Goal: Task Accomplishment & Management: Use online tool/utility

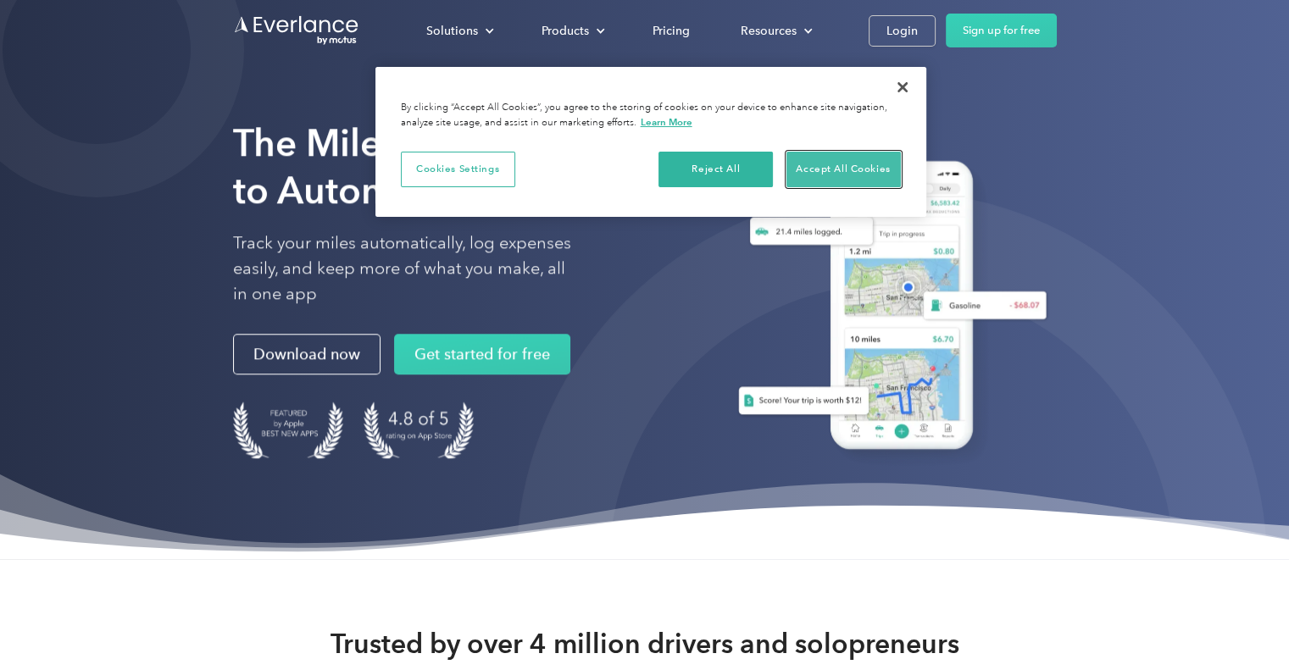
click at [821, 165] on button "Accept All Cookies" at bounding box center [843, 170] width 114 height 36
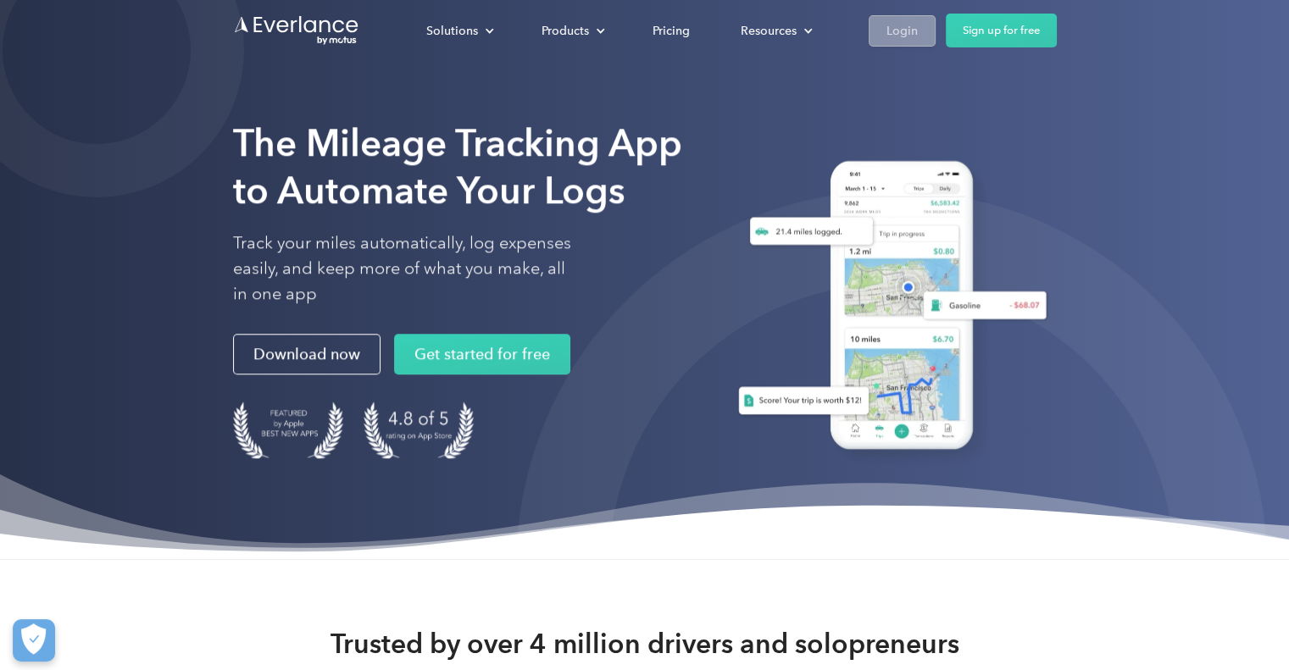
click at [888, 15] on link "Login" at bounding box center [901, 30] width 67 height 31
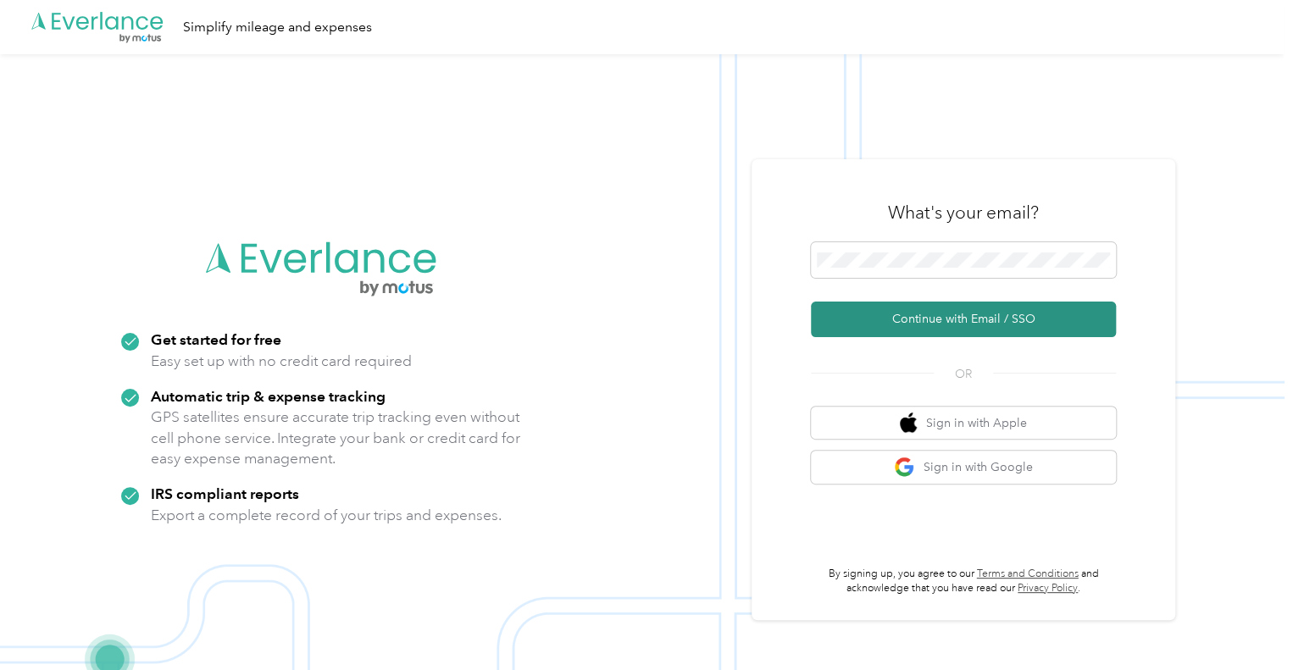
click at [952, 318] on button "Continue with Email / SSO" at bounding box center [963, 320] width 305 height 36
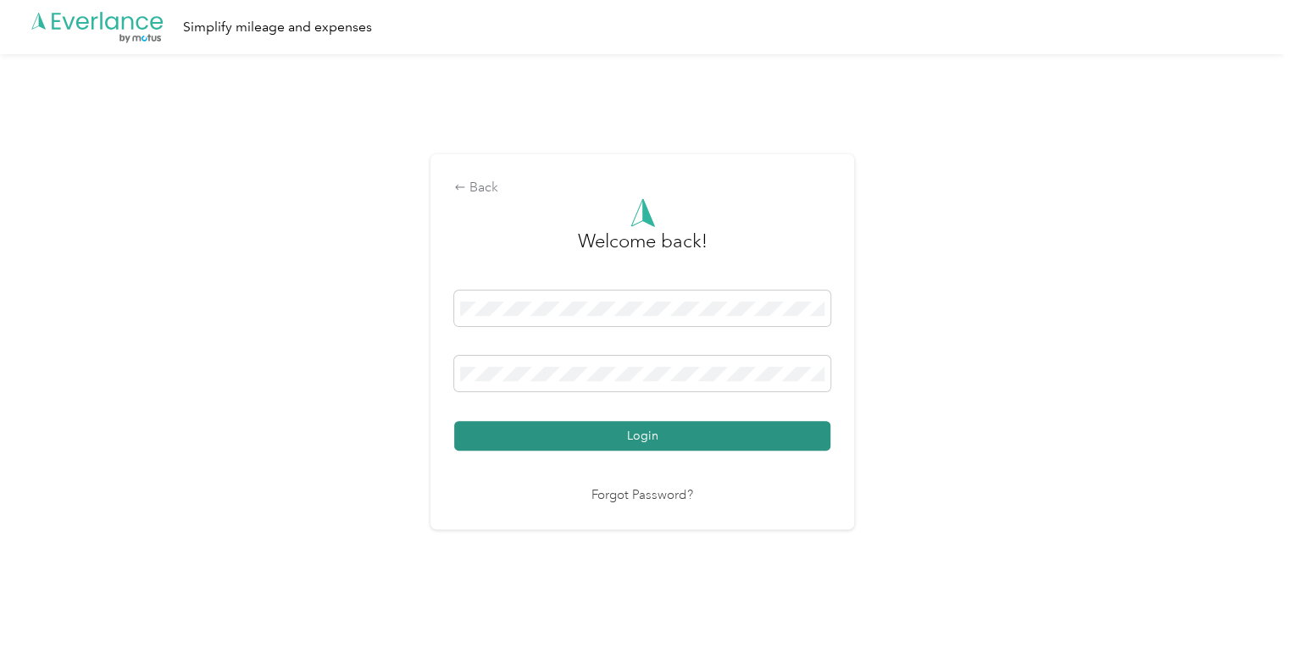
click at [630, 449] on button "Login" at bounding box center [642, 436] width 376 height 30
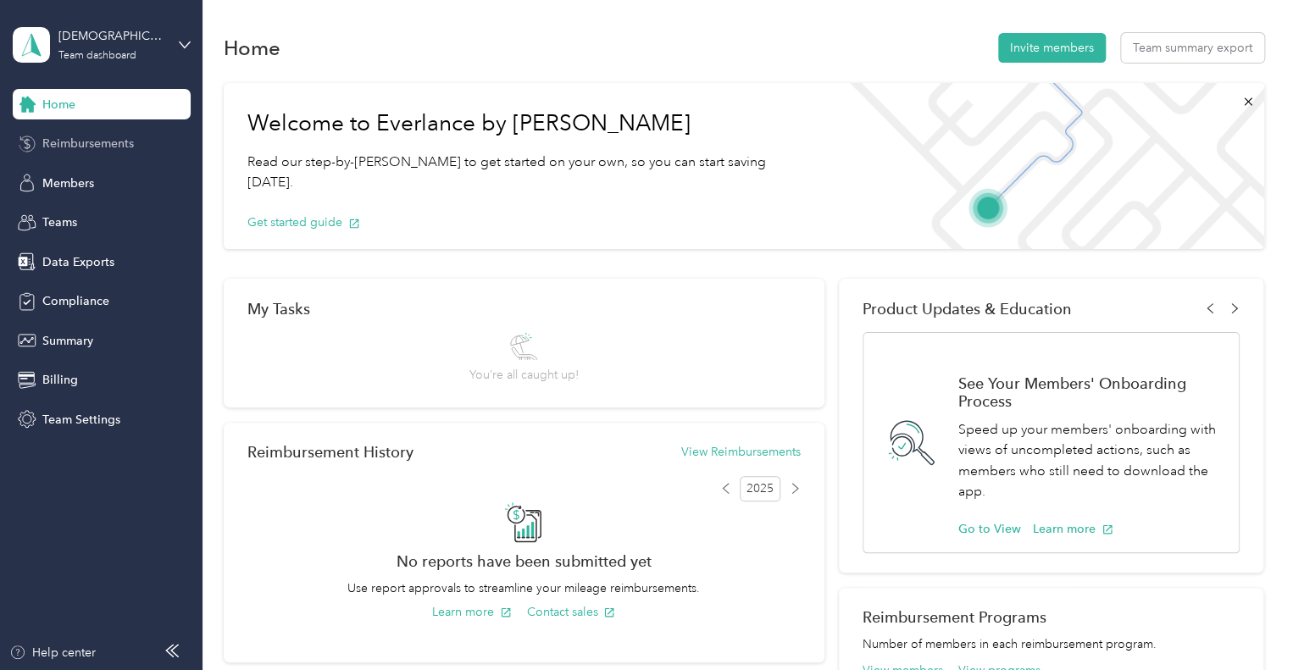
click at [107, 145] on span "Reimbursements" at bounding box center [88, 144] width 92 height 18
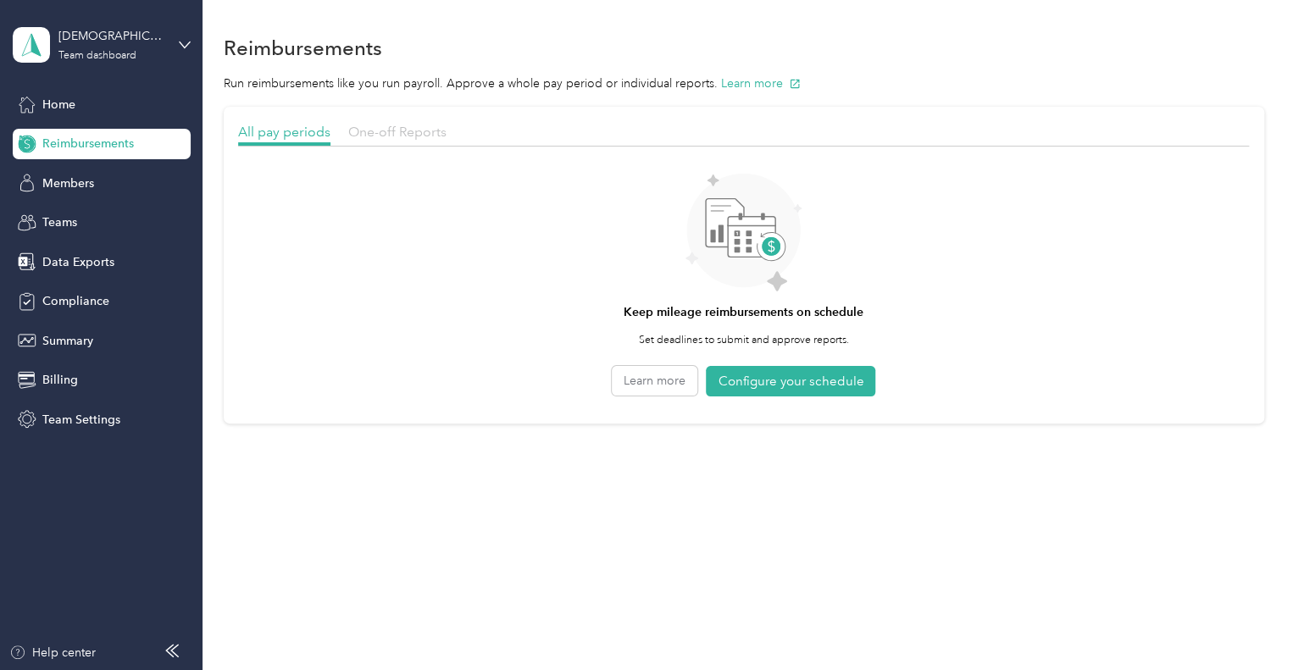
click at [380, 134] on span "One-off Reports" at bounding box center [397, 132] width 98 height 16
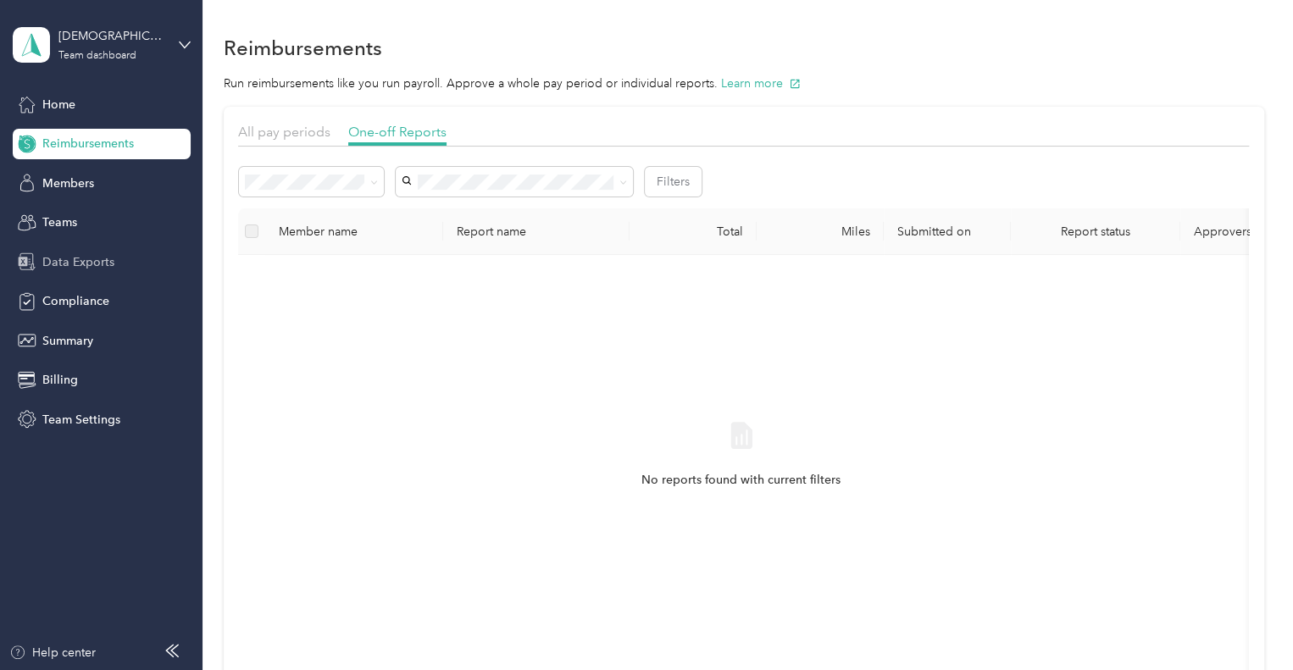
click at [88, 271] on div "Data Exports" at bounding box center [102, 262] width 178 height 31
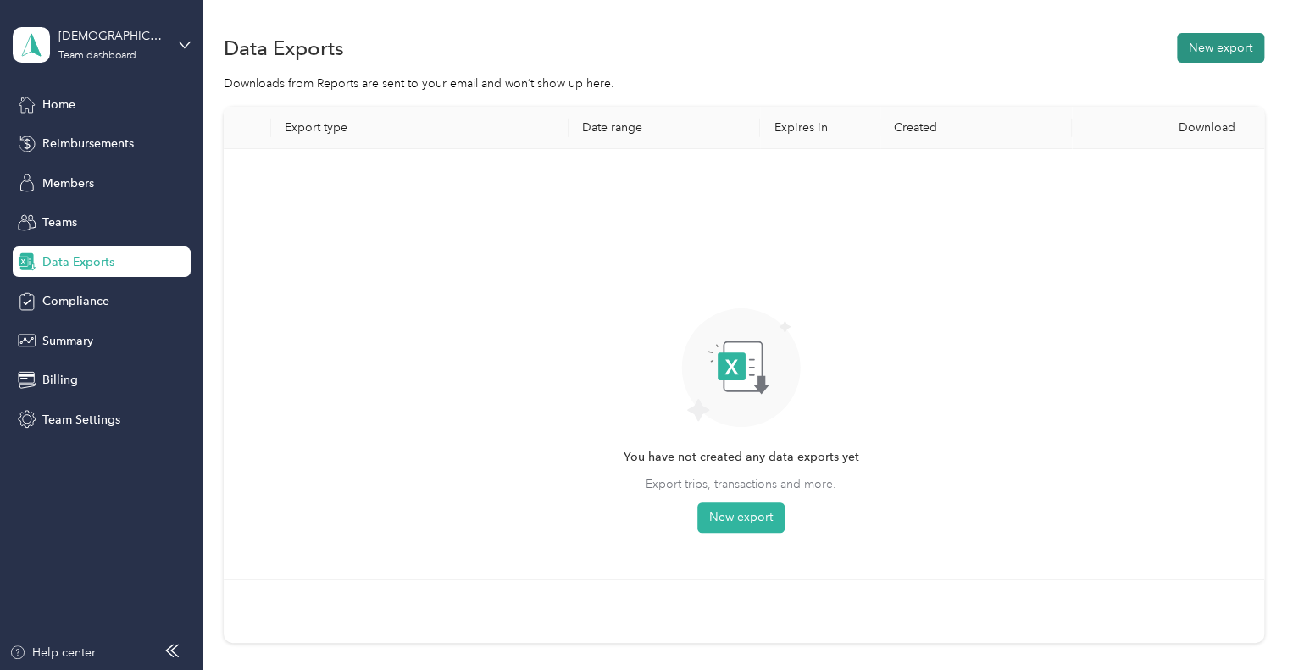
click at [1220, 57] on button "New export" at bounding box center [1220, 48] width 87 height 30
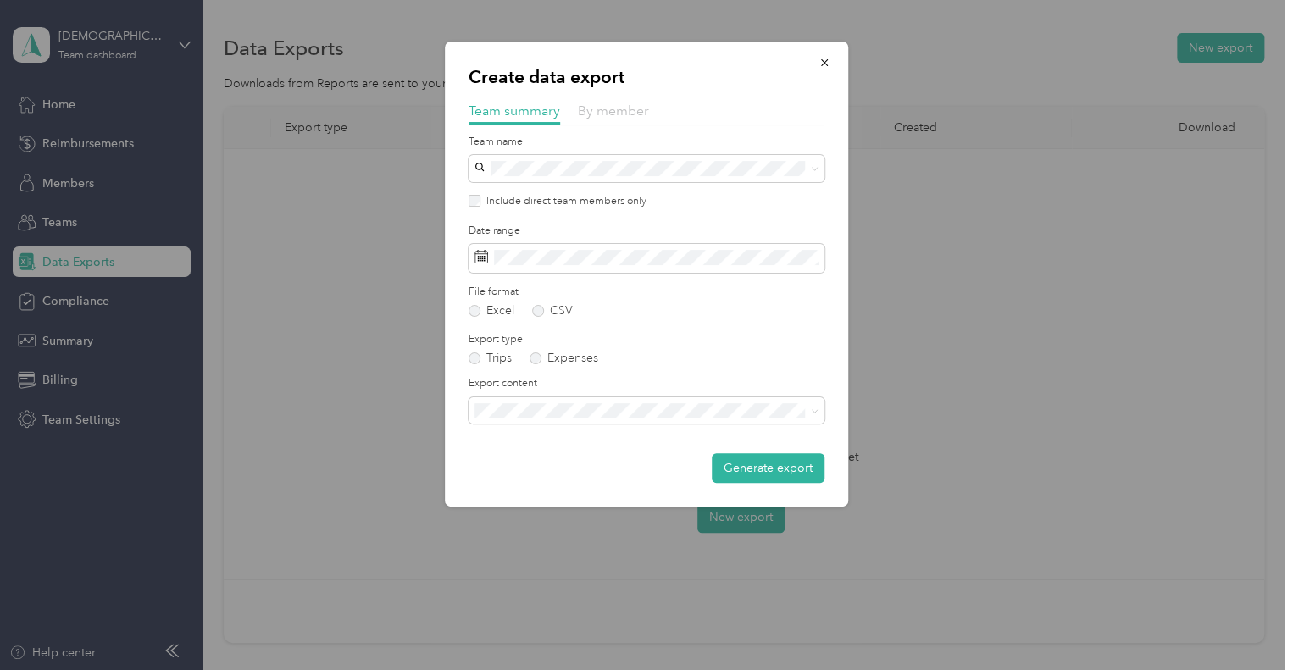
click at [586, 111] on span "By member" at bounding box center [613, 111] width 71 height 16
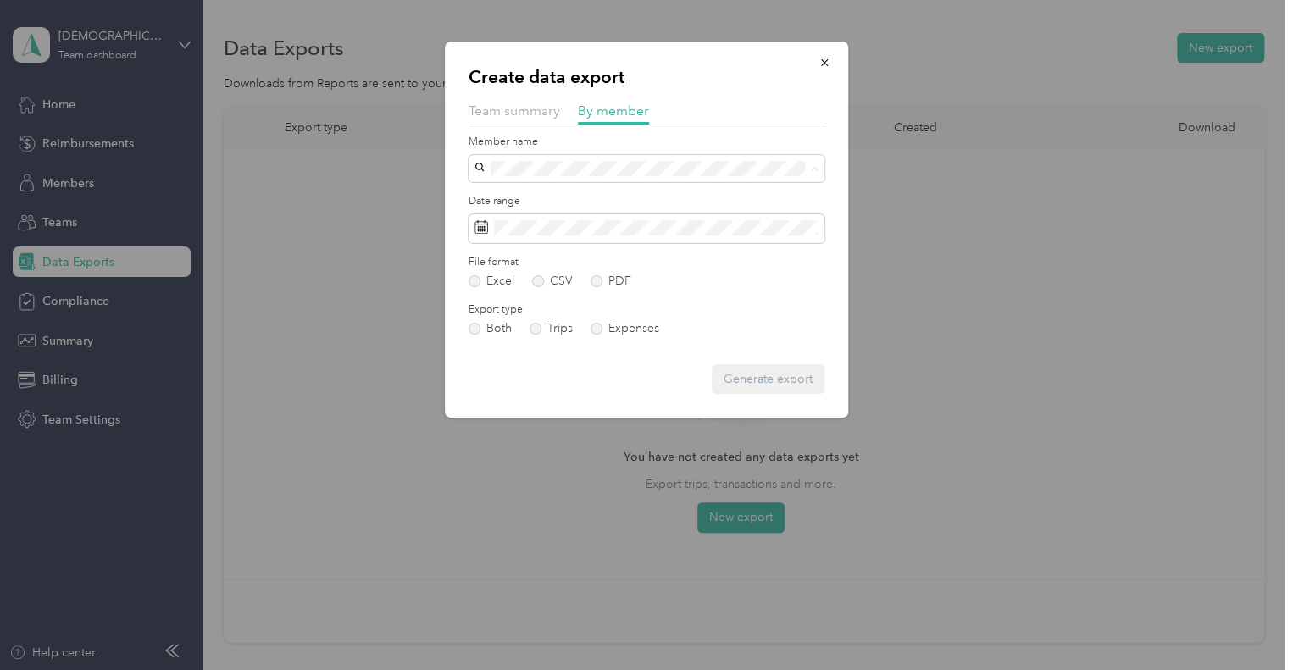
click at [535, 191] on span "[PERSON_NAME]" at bounding box center [527, 198] width 94 height 14
click at [532, 237] on span at bounding box center [647, 228] width 356 height 29
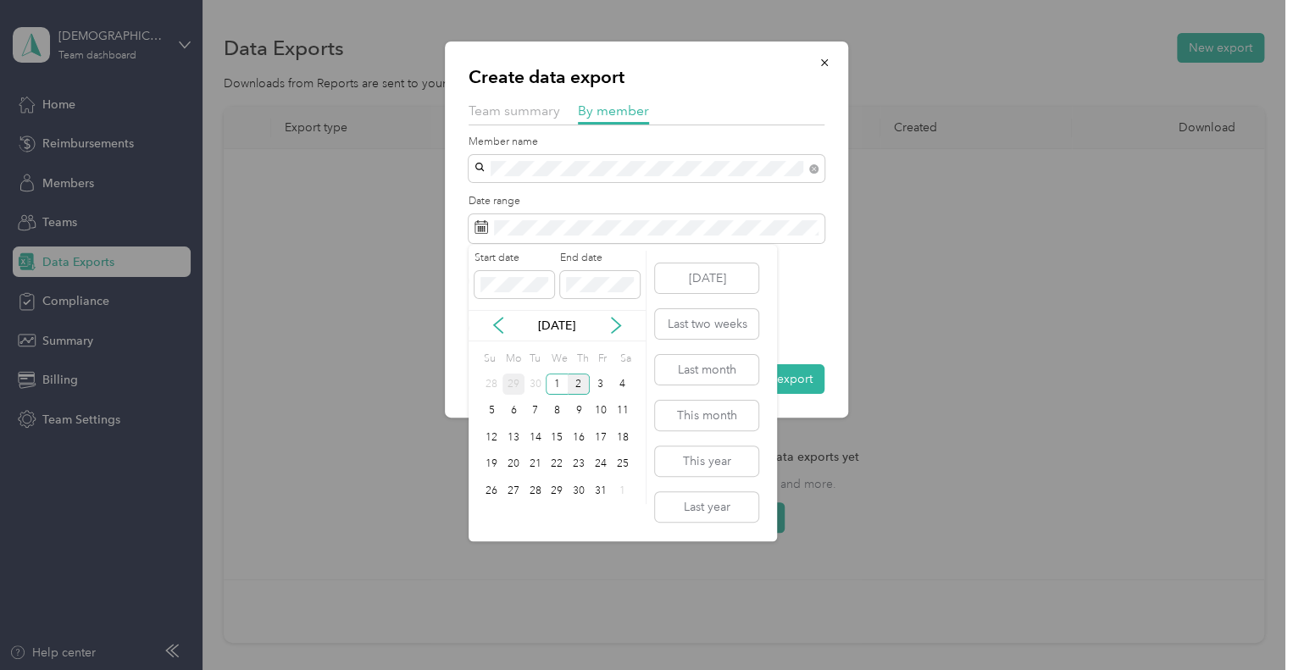
click at [508, 381] on div "29" at bounding box center [513, 384] width 22 height 21
click at [553, 489] on div "1" at bounding box center [557, 490] width 22 height 21
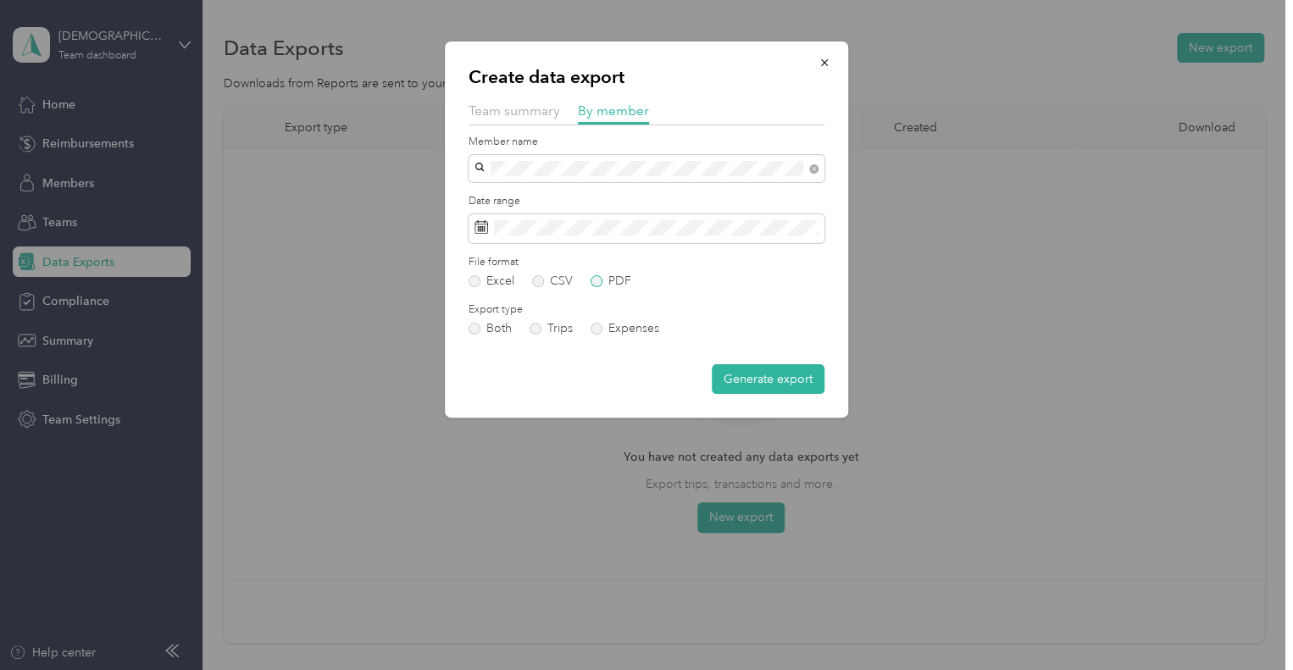
click at [597, 286] on label "PDF" at bounding box center [611, 281] width 41 height 12
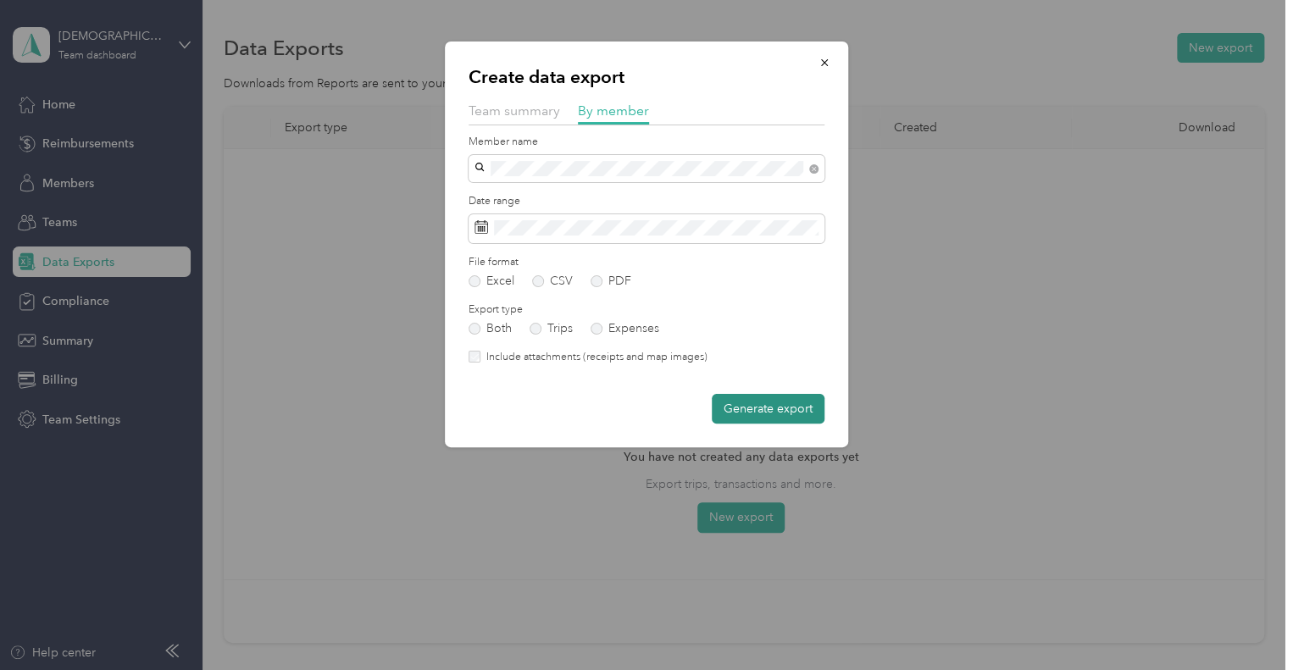
click at [780, 413] on button "Generate export" at bounding box center [768, 409] width 113 height 30
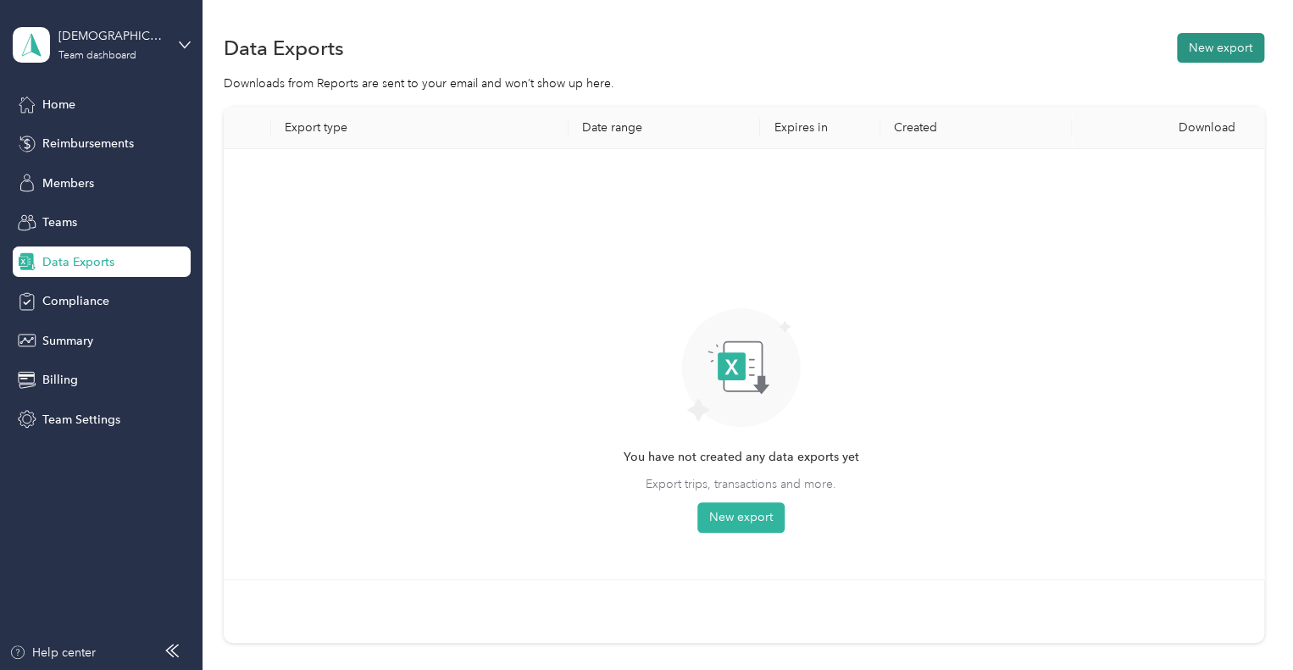
click at [1200, 51] on button "New export" at bounding box center [1220, 48] width 87 height 30
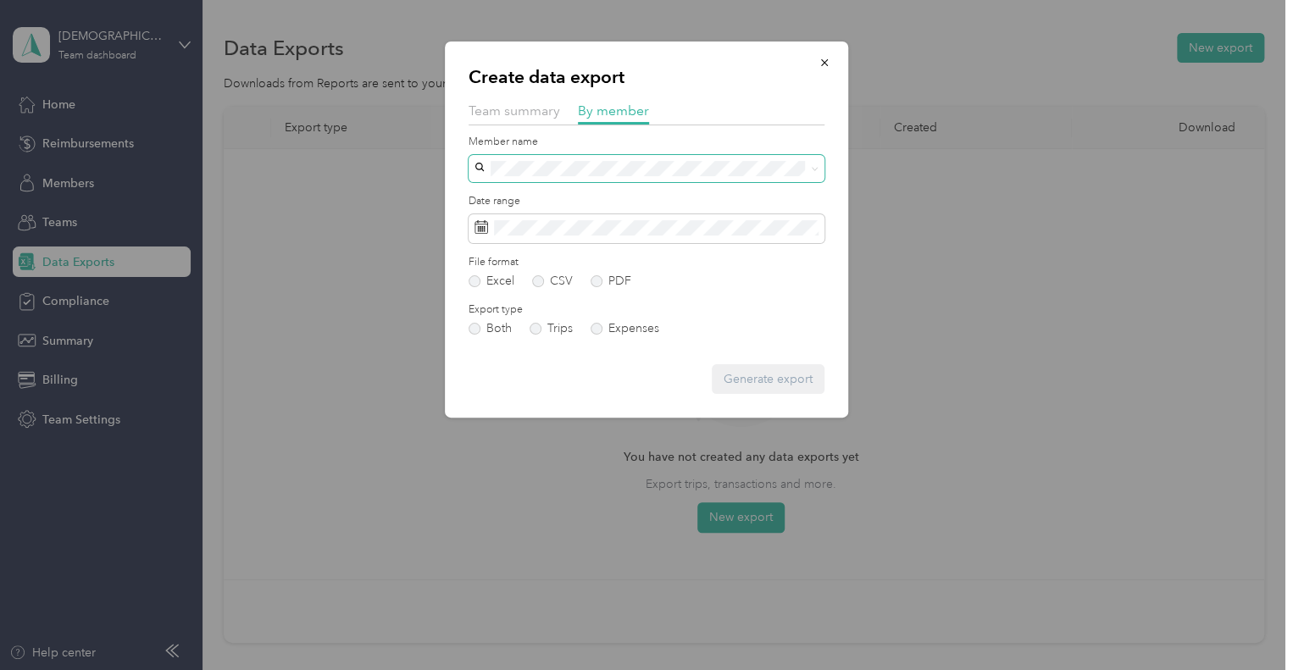
click at [512, 175] on span at bounding box center [647, 168] width 356 height 27
click at [508, 118] on span "Team summary" at bounding box center [515, 111] width 92 height 16
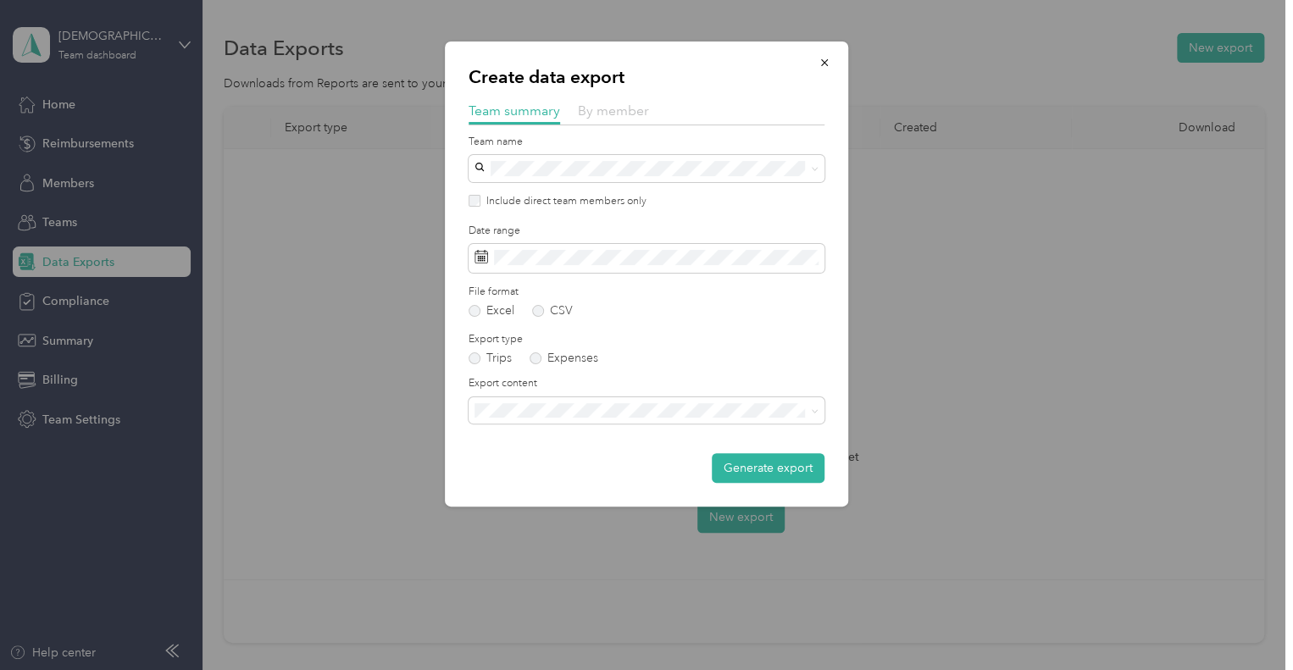
click at [585, 114] on span "By member" at bounding box center [613, 111] width 71 height 16
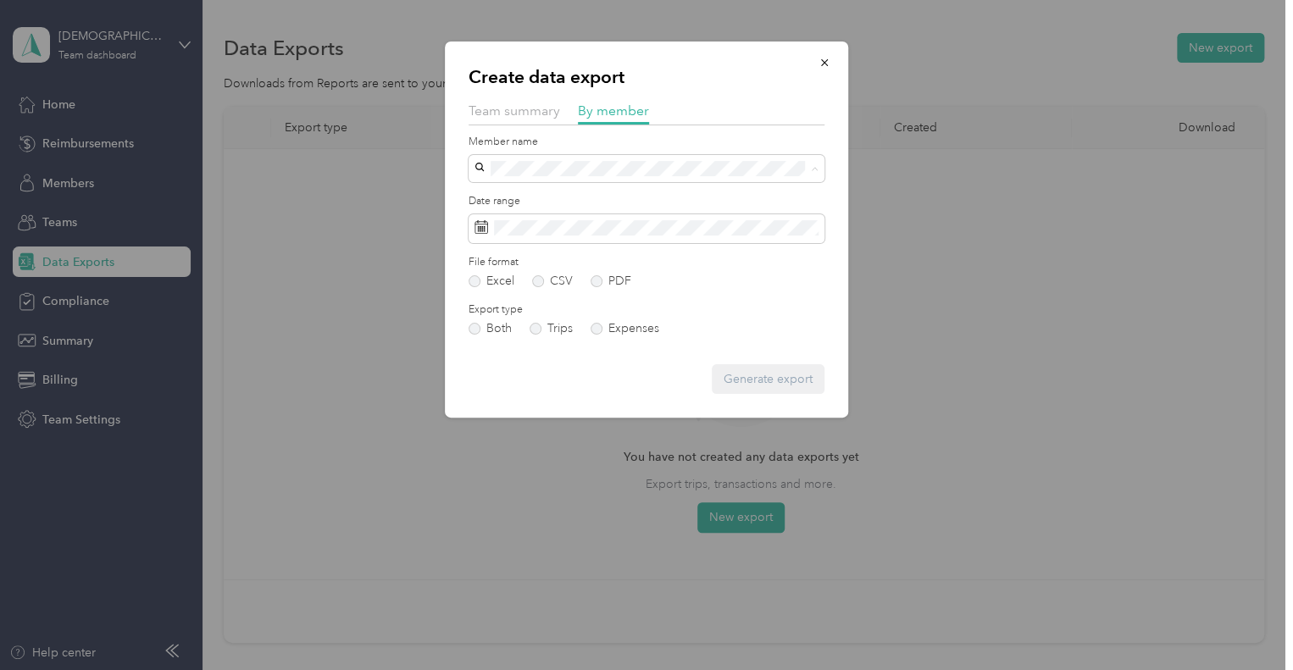
click at [527, 205] on li "[PERSON_NAME]" at bounding box center [647, 198] width 356 height 30
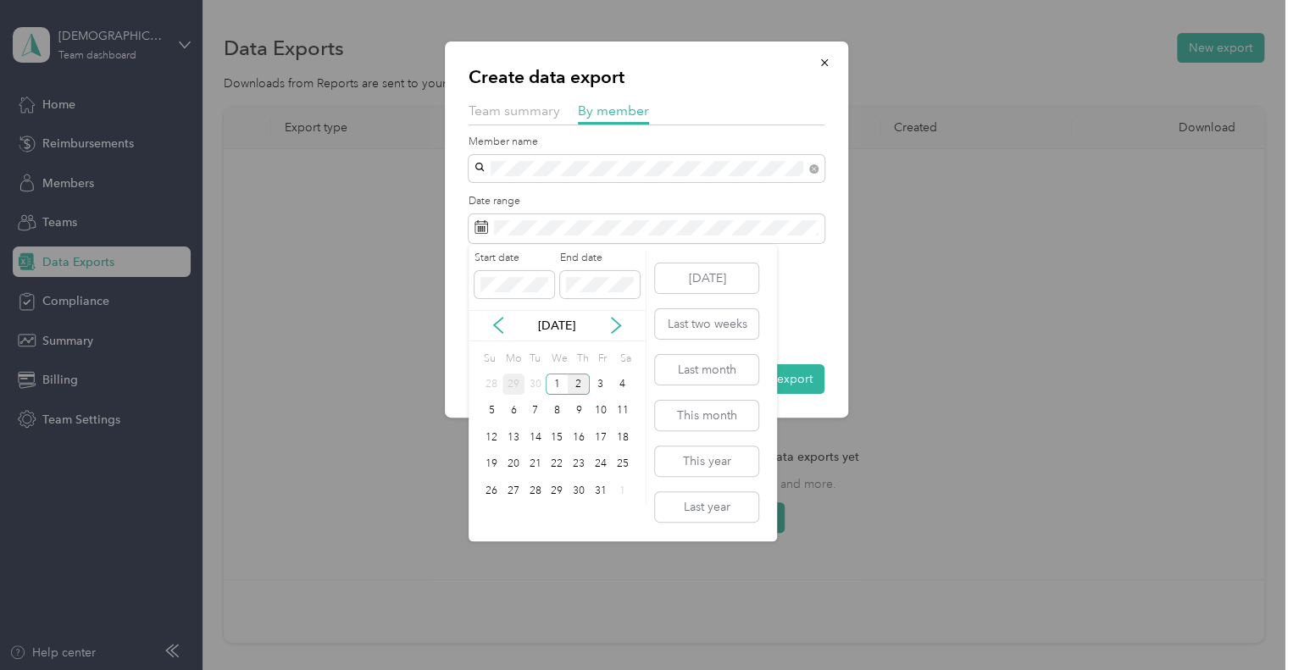
click at [517, 386] on div "29" at bounding box center [513, 384] width 22 height 21
click at [558, 492] on div "1" at bounding box center [557, 490] width 22 height 21
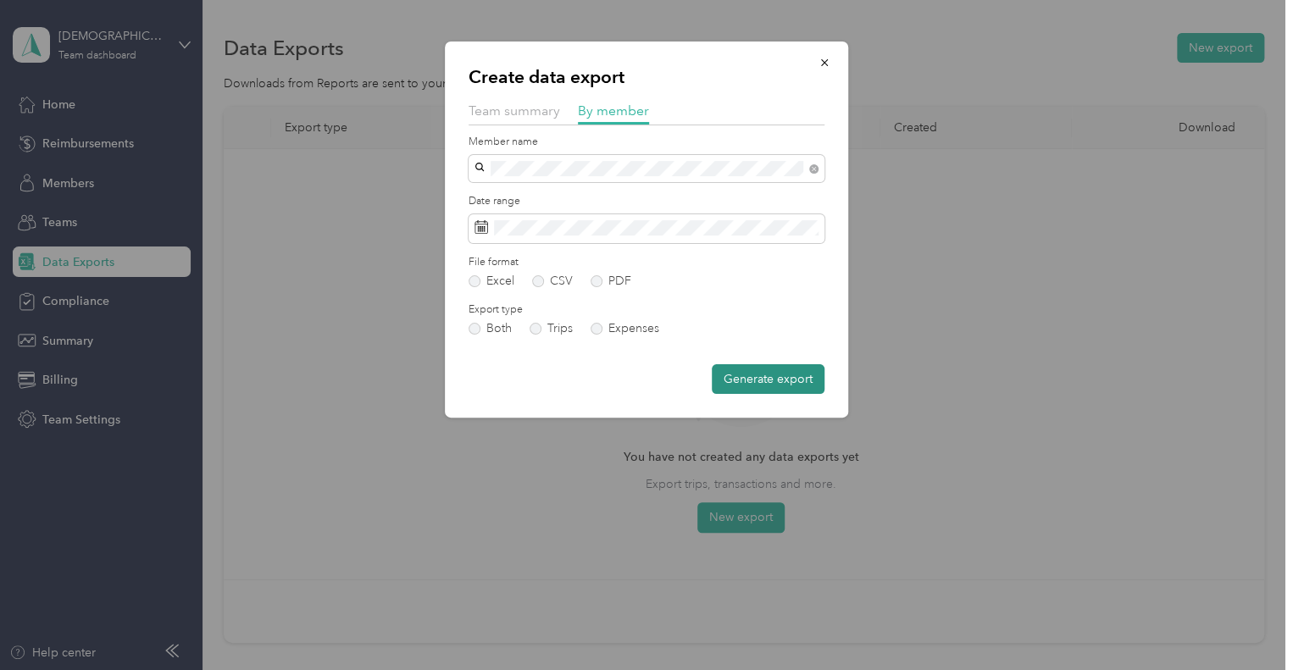
click at [759, 378] on button "Generate export" at bounding box center [768, 379] width 113 height 30
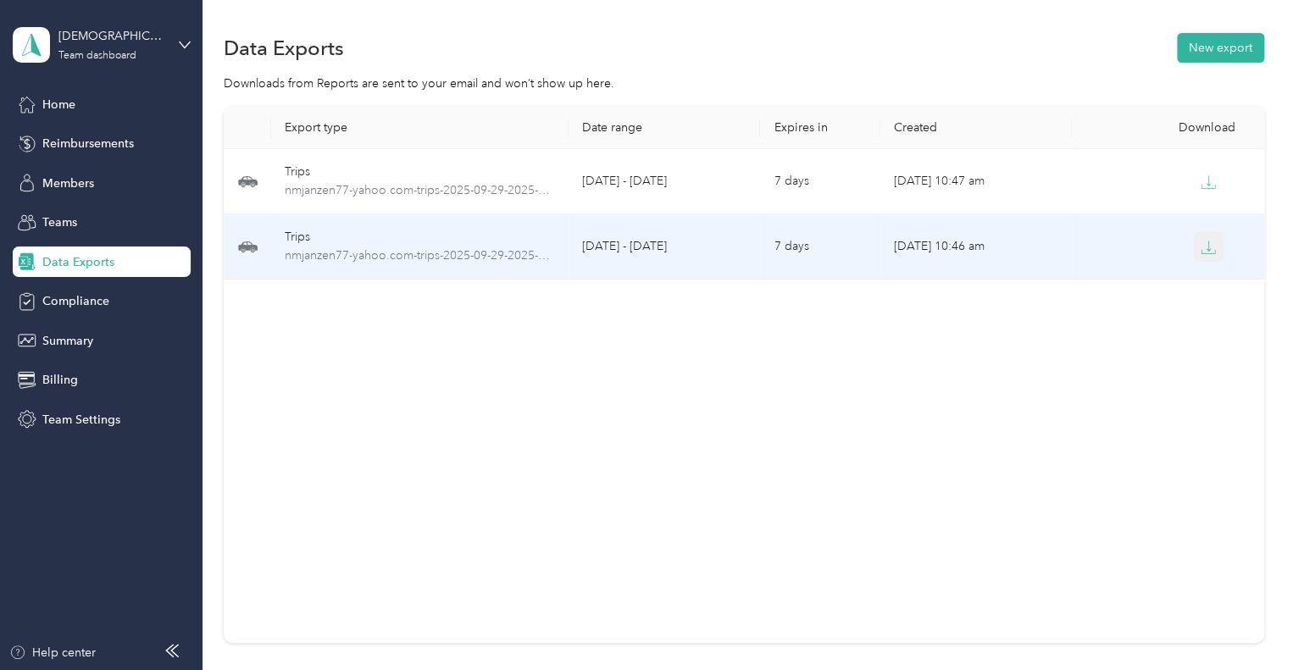
click at [1207, 247] on icon "button" at bounding box center [1208, 247] width 15 height 15
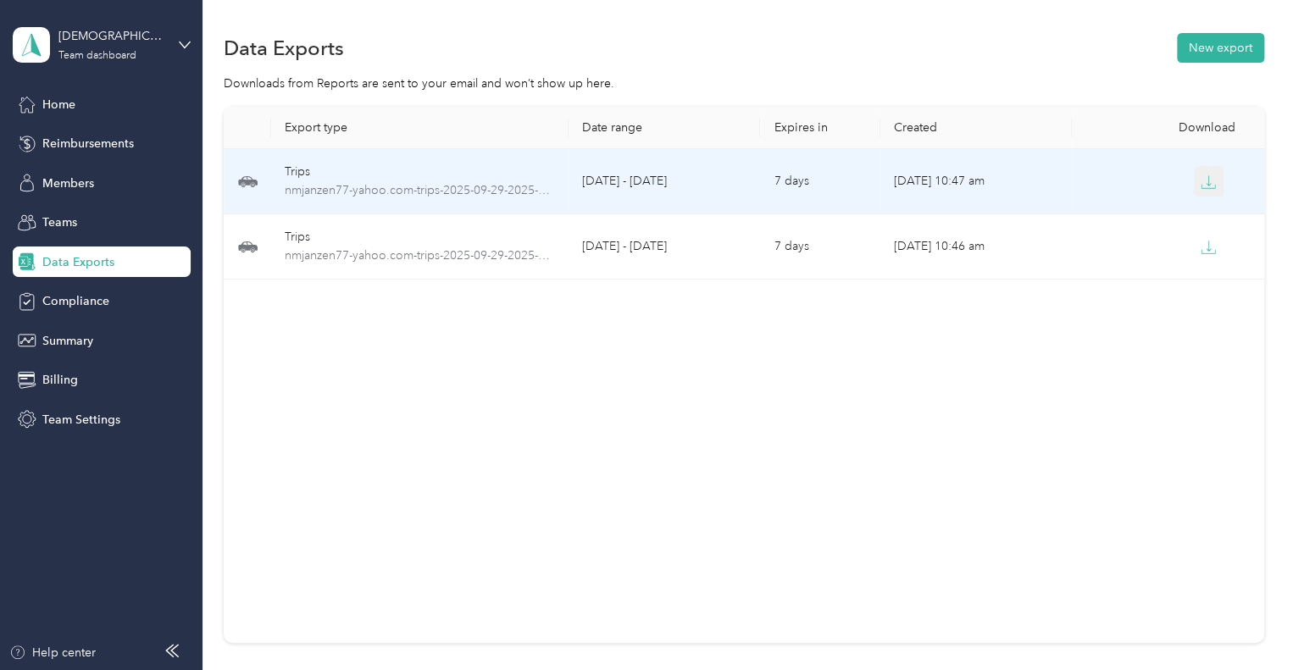
click at [1207, 186] on icon "button" at bounding box center [1208, 182] width 15 height 15
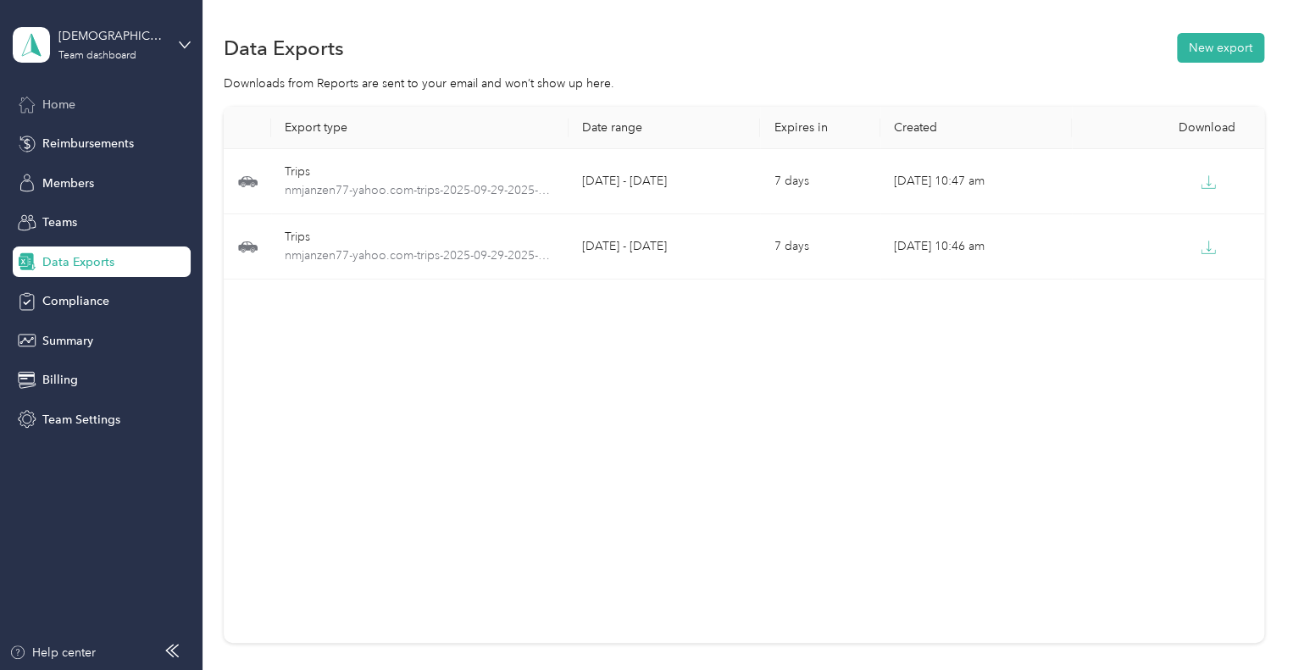
click at [42, 103] on span "Home" at bounding box center [58, 105] width 33 height 18
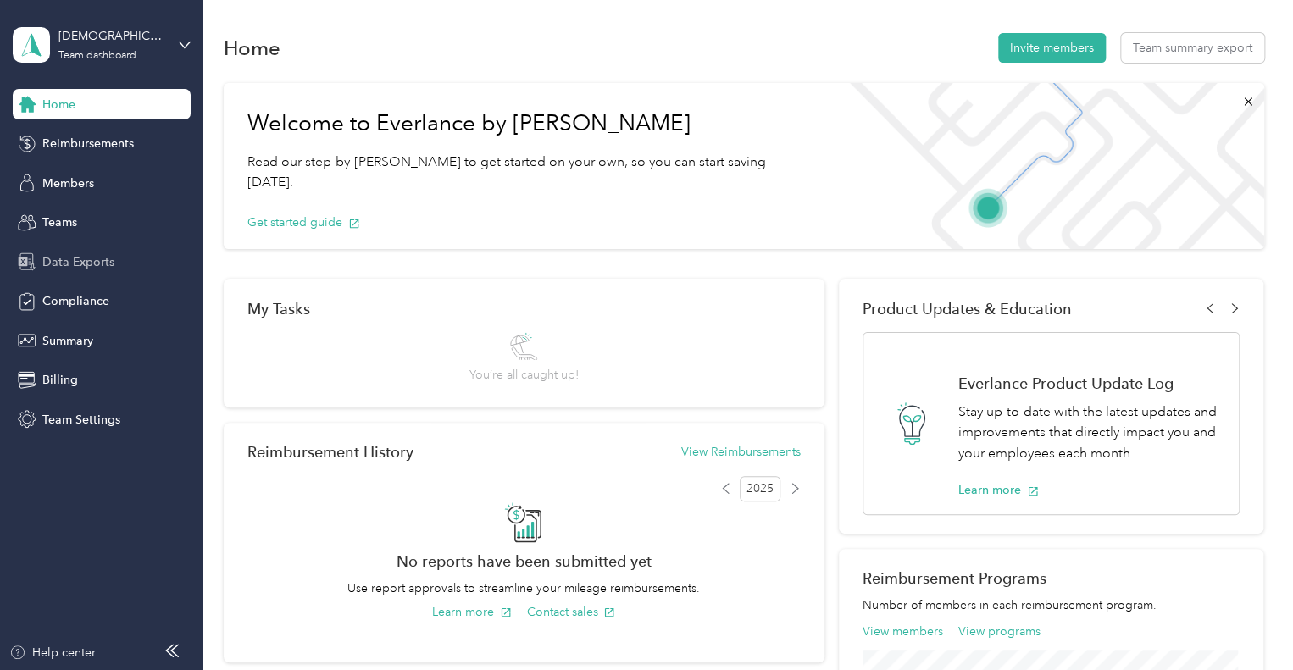
click at [98, 258] on span "Data Exports" at bounding box center [78, 262] width 72 height 18
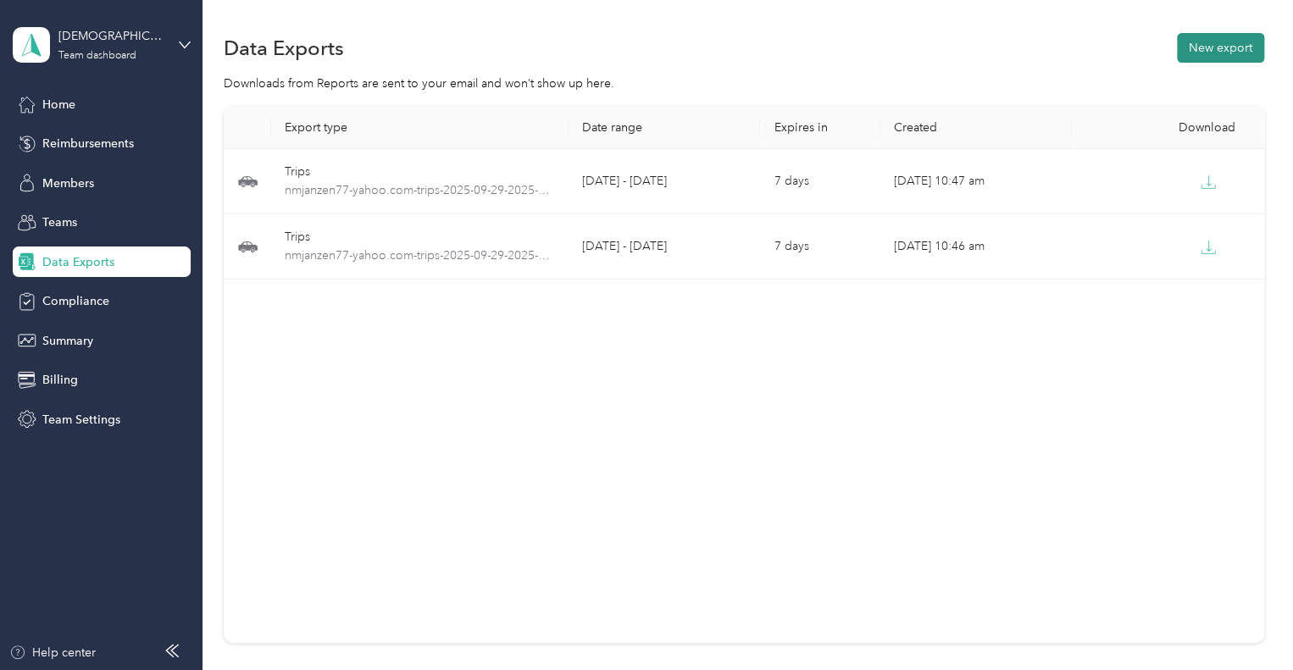
click at [1200, 44] on button "New export" at bounding box center [1220, 48] width 87 height 30
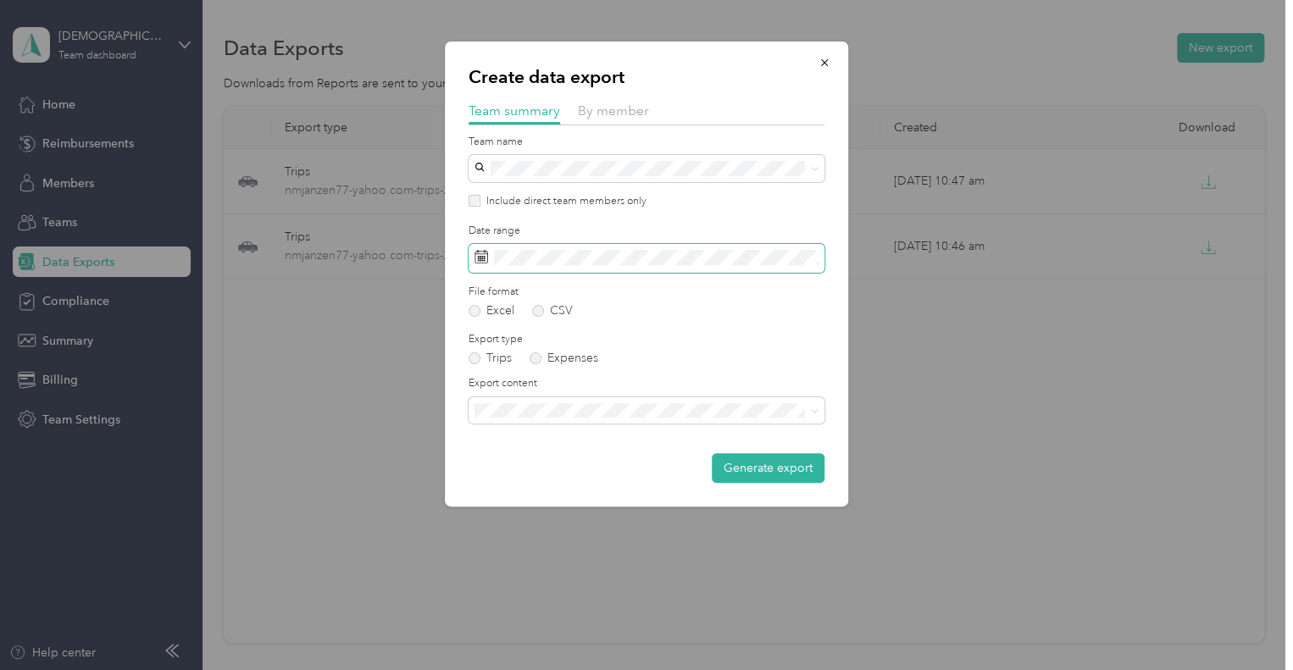
click at [541, 264] on span at bounding box center [647, 258] width 356 height 29
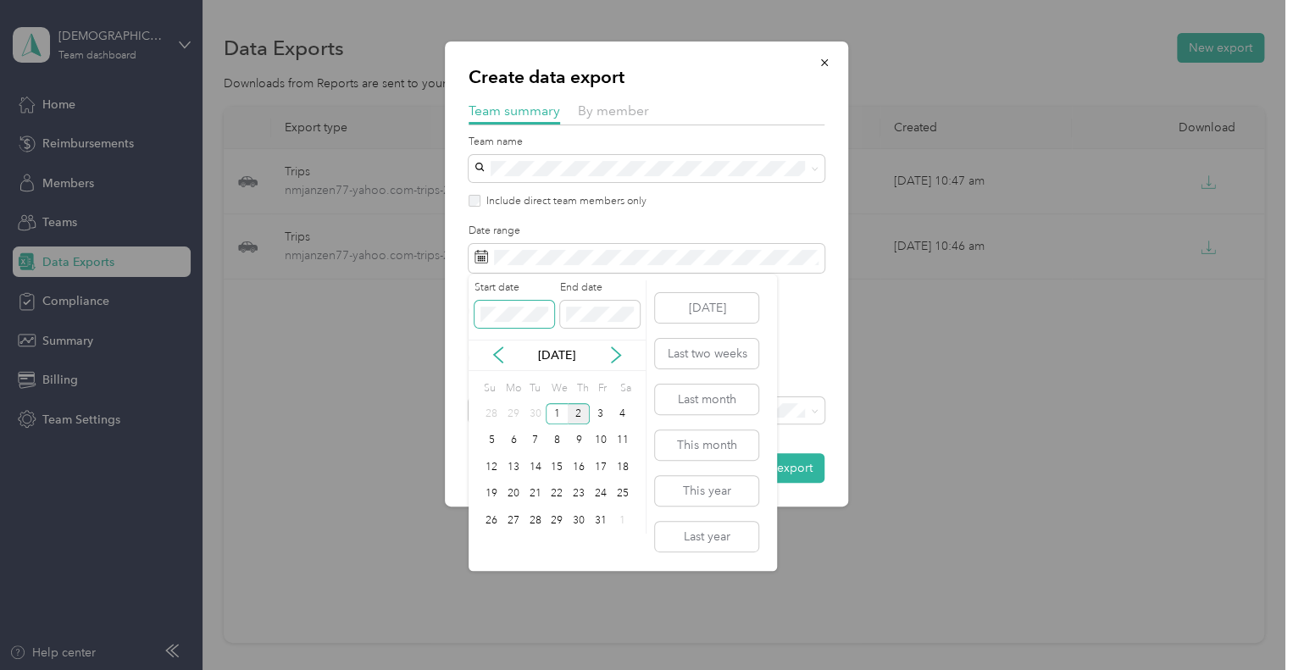
click at [451, 669] on div "Create data export Team summary By member Team name Include direct team members…" at bounding box center [642, 670] width 1284 height 0
click at [616, 352] on icon at bounding box center [616, 355] width 8 height 15
click at [616, 352] on icon at bounding box center [616, 355] width 17 height 17
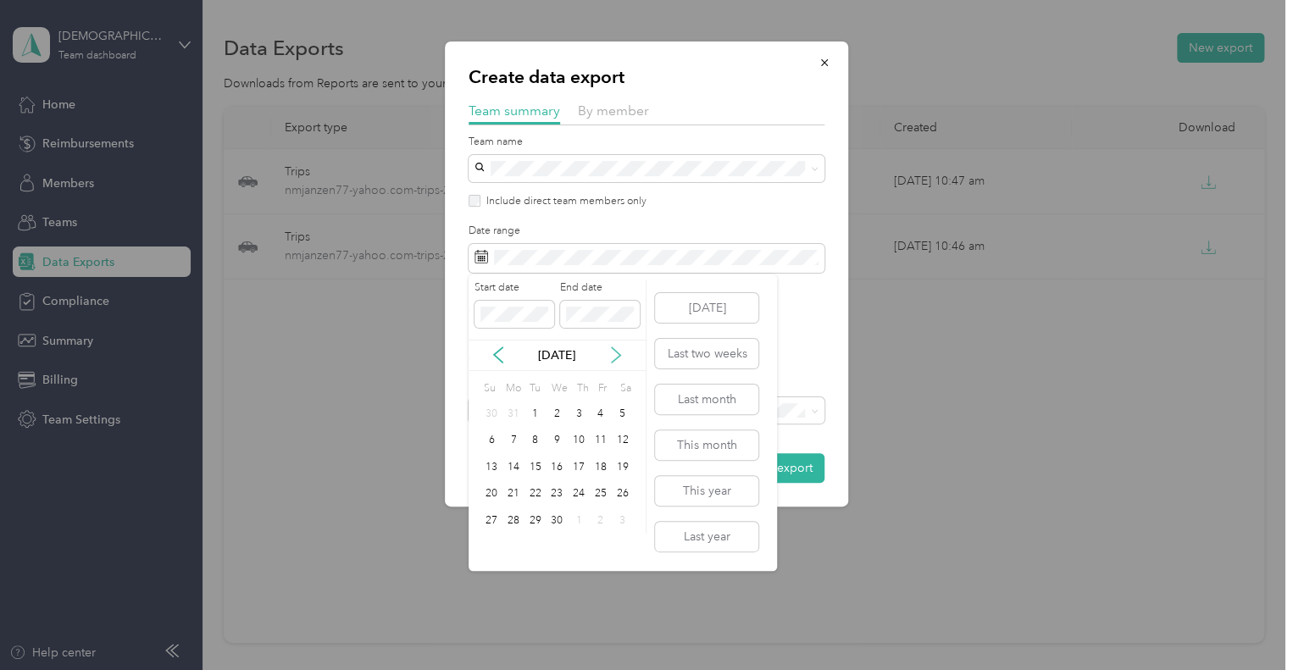
click at [616, 352] on icon at bounding box center [616, 355] width 17 height 17
click at [487, 520] on div "28" at bounding box center [491, 520] width 22 height 21
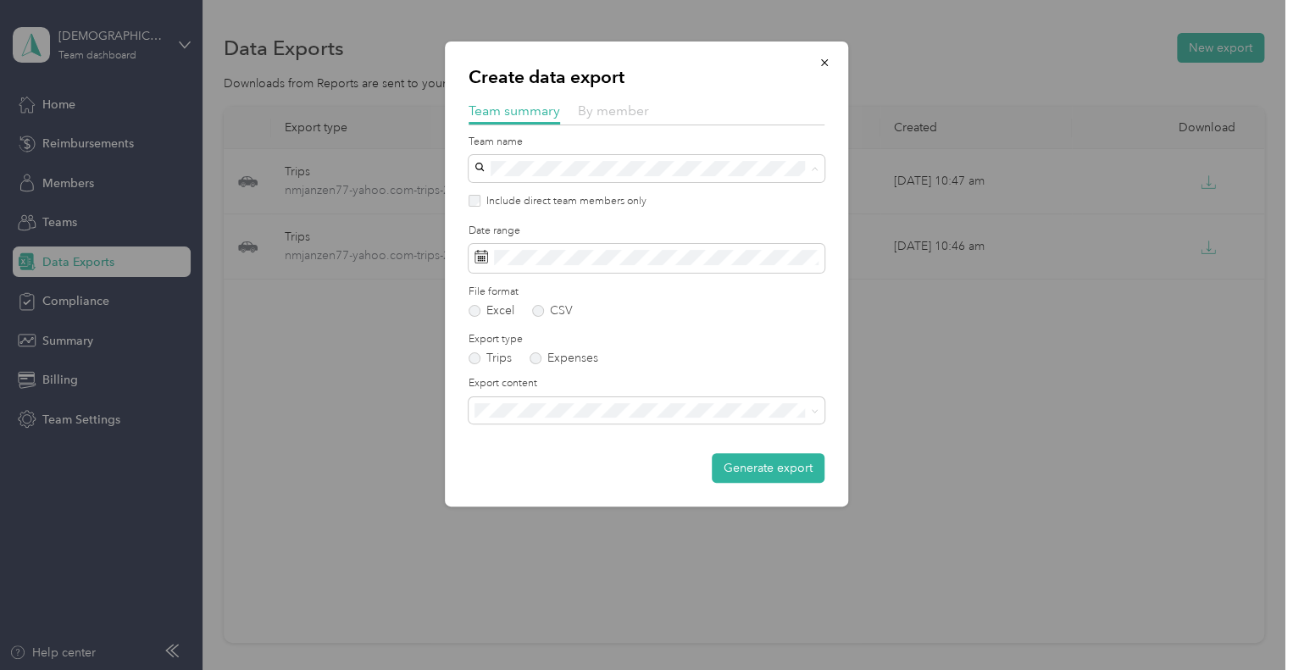
click at [596, 108] on span "By member" at bounding box center [613, 111] width 71 height 16
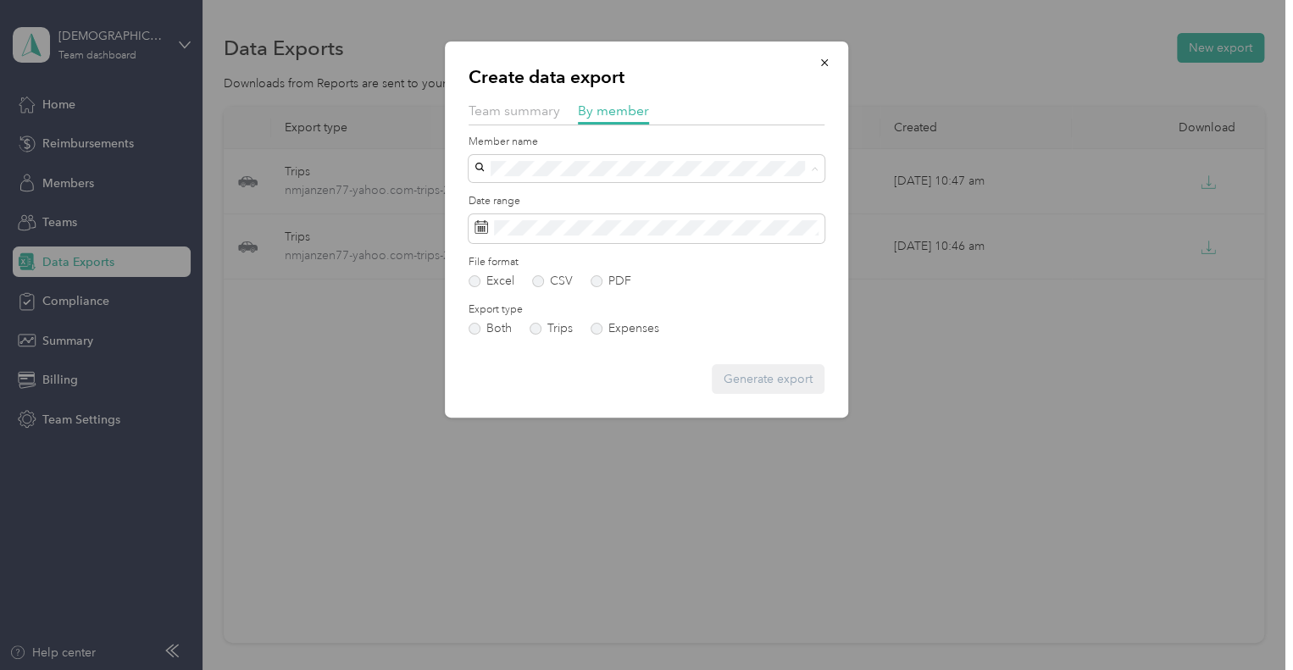
click at [541, 202] on div "[PERSON_NAME]" at bounding box center [646, 198] width 332 height 18
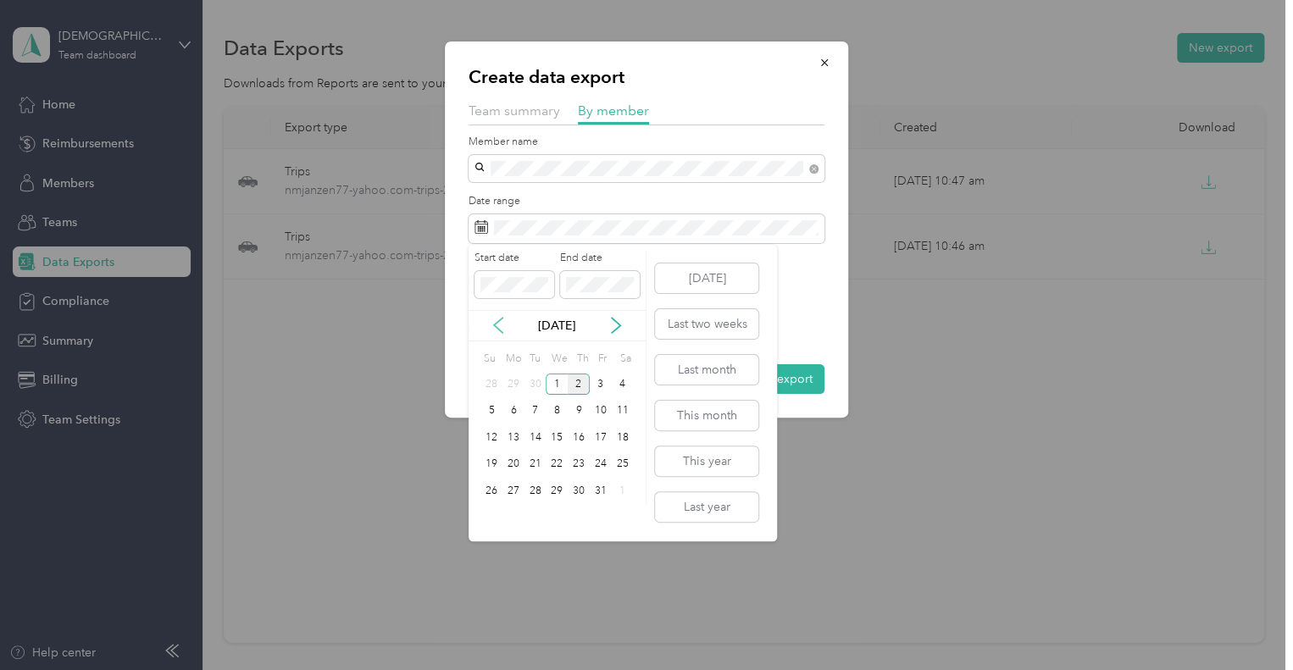
click at [495, 321] on icon at bounding box center [498, 325] width 17 height 17
click at [494, 321] on icon at bounding box center [498, 325] width 17 height 17
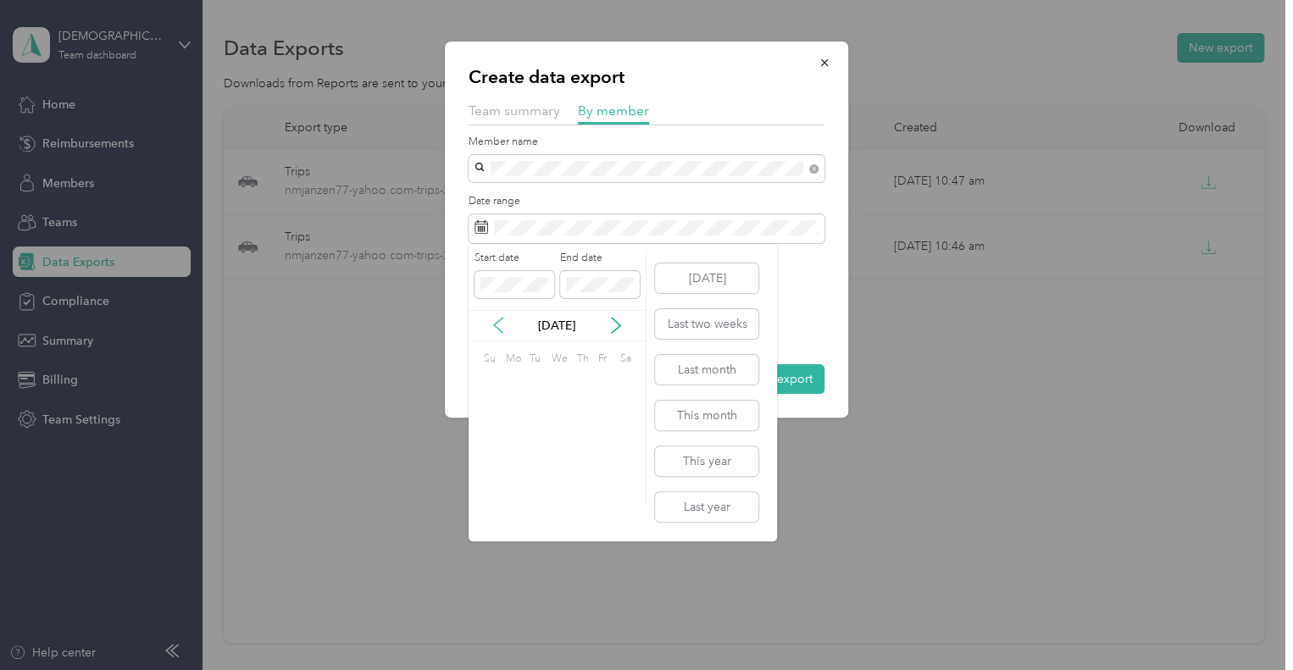
click at [494, 321] on icon at bounding box center [498, 325] width 17 height 17
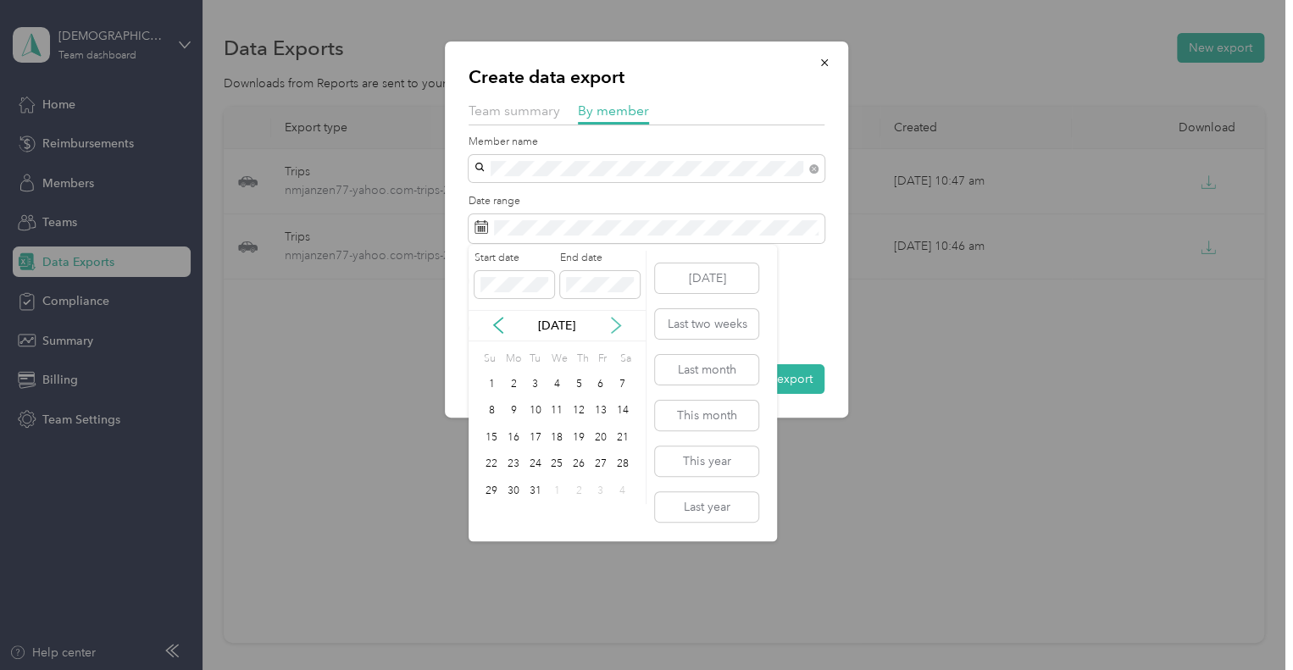
click at [613, 320] on icon at bounding box center [616, 326] width 8 height 15
drag, startPoint x: 558, startPoint y: 382, endPoint x: 580, endPoint y: 335, distance: 52.0
click at [558, 382] on div "1" at bounding box center [557, 384] width 22 height 21
click at [613, 322] on icon at bounding box center [616, 325] width 17 height 17
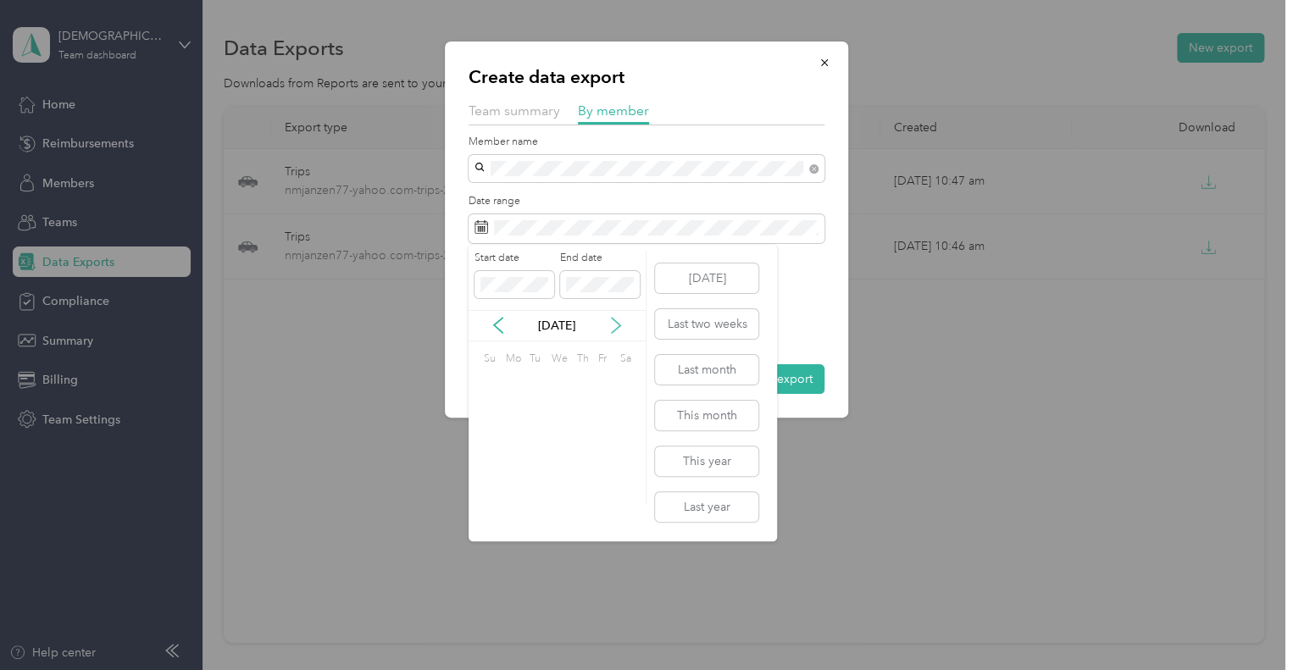
click at [613, 322] on icon at bounding box center [616, 325] width 17 height 17
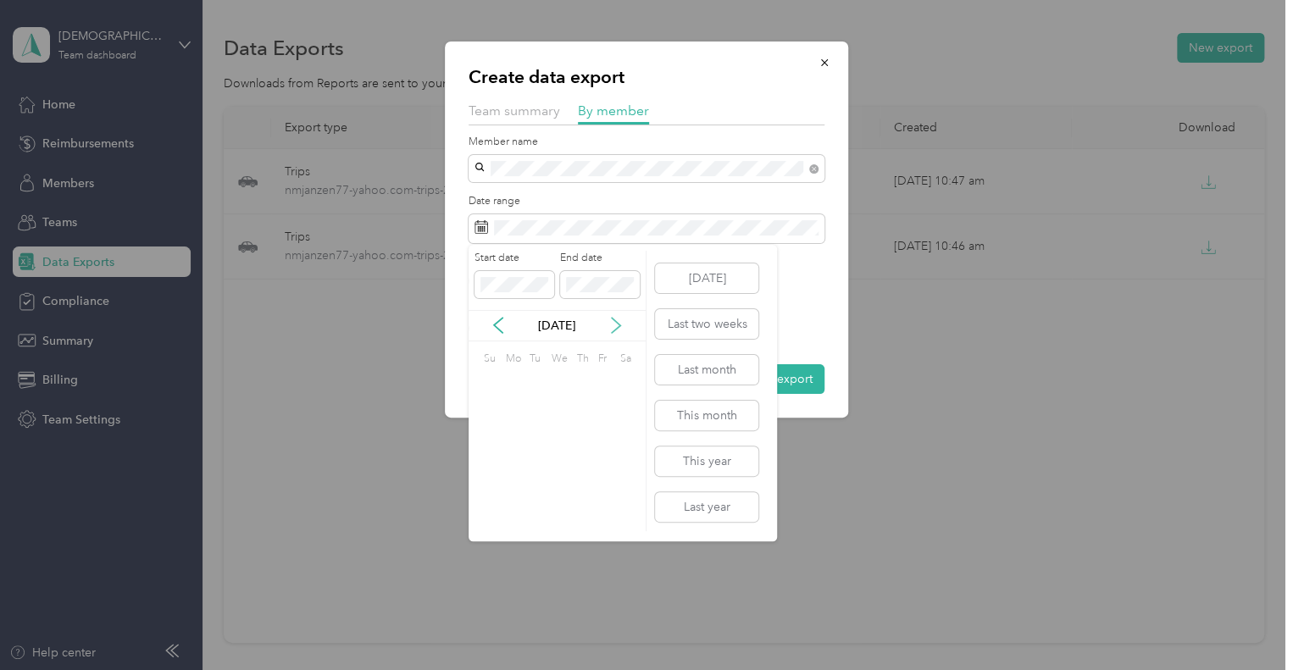
click at [613, 322] on icon at bounding box center [616, 325] width 17 height 17
click at [484, 489] on div "28" at bounding box center [491, 490] width 22 height 21
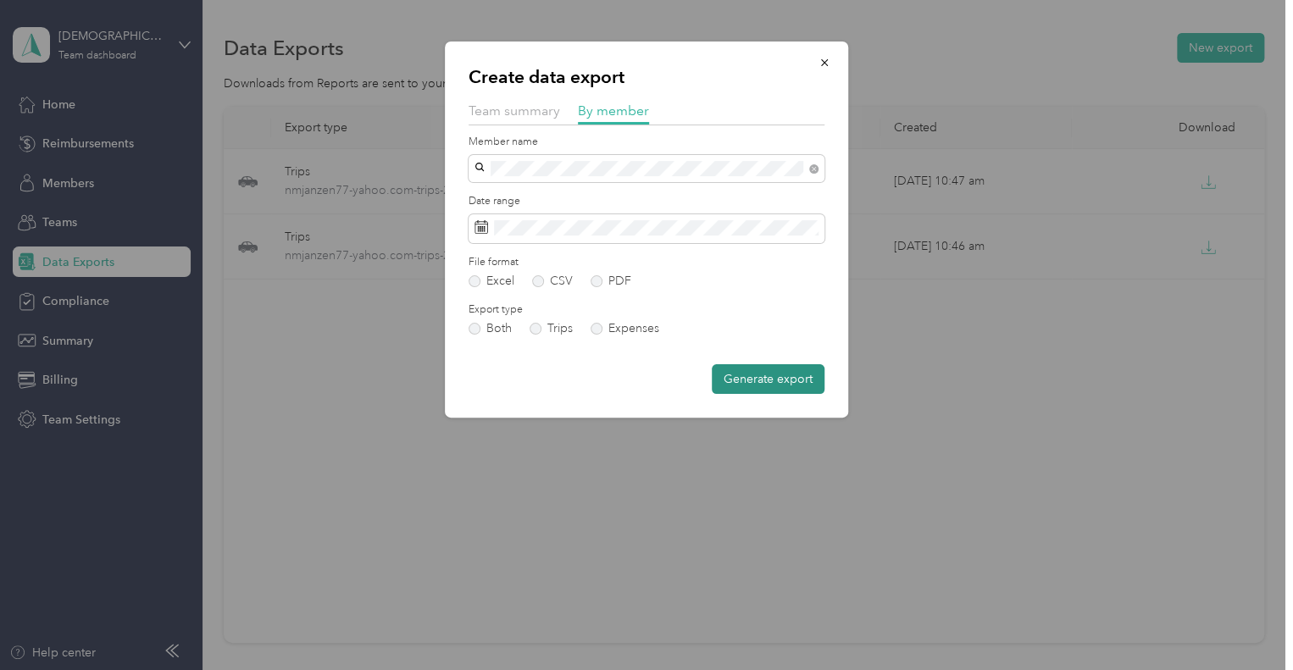
click at [741, 372] on button "Generate export" at bounding box center [768, 379] width 113 height 30
